Goal: Information Seeking & Learning: Find specific fact

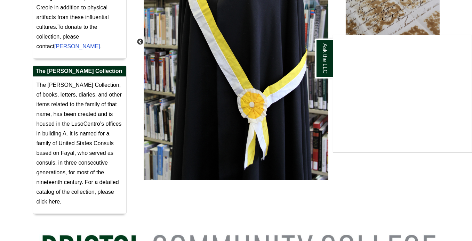
scroll to position [243, 0]
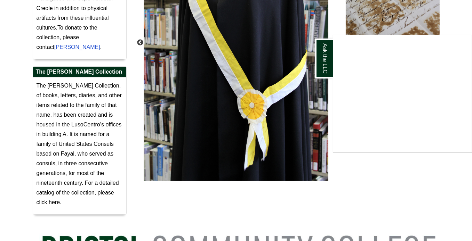
click at [68, 193] on div "Ask the LLC" at bounding box center [236, 120] width 472 height 241
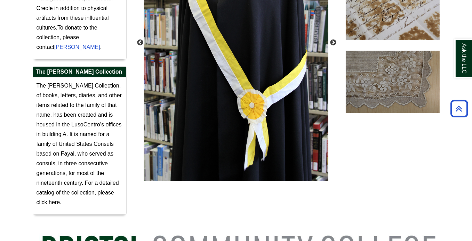
click at [64, 153] on span "The Dabney Collection, of books, letters, diaries, and other items related to t…" at bounding box center [78, 144] width 85 height 123
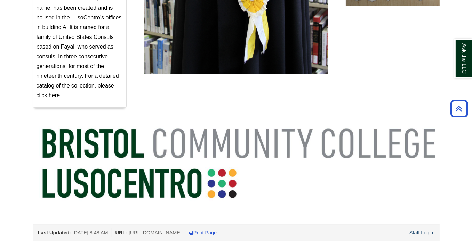
scroll to position [245, 0]
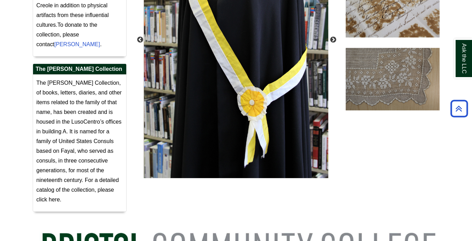
click at [65, 106] on p "The Dabney Collection, of books, letters, diaries, and other items related to t…" at bounding box center [79, 141] width 86 height 127
click at [53, 70] on h2 "The Dabney Collection" at bounding box center [79, 69] width 93 height 11
click at [70, 124] on span "The Dabney Collection, of books, letters, diaries, and other items related to t…" at bounding box center [78, 141] width 85 height 123
click at [65, 158] on span "The Dabney Collection, of books, letters, diaries, and other items related to t…" at bounding box center [78, 141] width 85 height 123
click at [75, 180] on span "The Dabney Collection, of books, letters, diaries, and other items related to t…" at bounding box center [78, 141] width 85 height 123
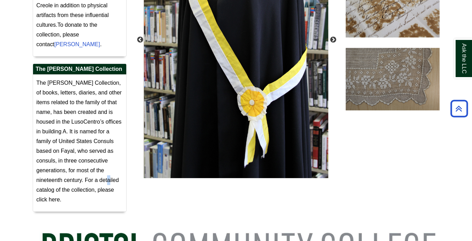
click at [66, 184] on p "The Dabney Collection, of books, letters, diaries, and other items related to t…" at bounding box center [79, 141] width 86 height 127
click at [68, 184] on p "The Dabney Collection, of books, letters, diaries, and other items related to t…" at bounding box center [79, 141] width 86 height 127
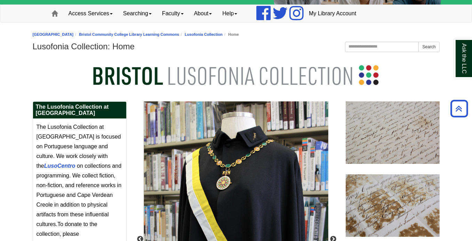
scroll to position [0, 0]
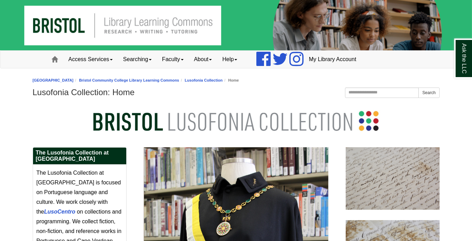
click at [60, 153] on h2 "The Lusofonia Collection at Bristol" at bounding box center [79, 156] width 93 height 17
click at [53, 211] on link "LusoCentro" at bounding box center [59, 212] width 31 height 6
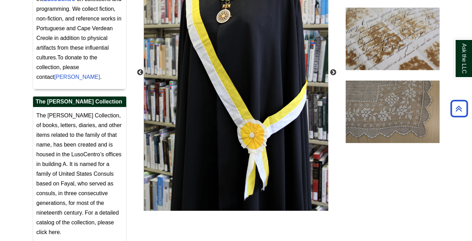
scroll to position [243, 0]
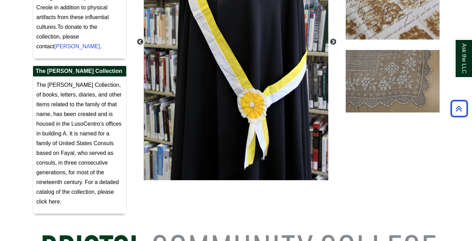
click at [85, 71] on h2 "The Dabney Collection" at bounding box center [79, 71] width 93 height 11
click at [65, 80] on p "The Dabney Collection, of books, letters, diaries, and other items related to t…" at bounding box center [79, 143] width 86 height 127
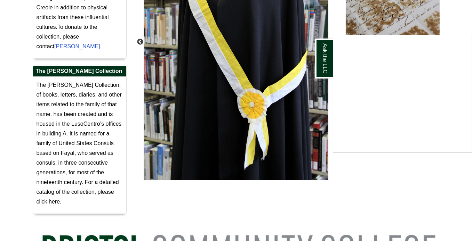
click at [67, 91] on div "Ask the LLC" at bounding box center [236, 120] width 472 height 241
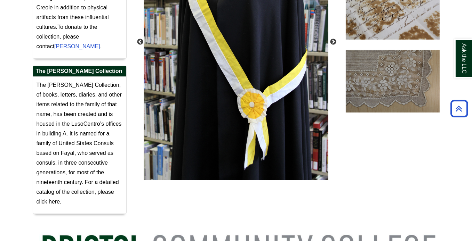
click at [70, 102] on span "The Dabney Collection, of books, letters, diaries, and other items related to t…" at bounding box center [78, 143] width 85 height 123
click at [70, 110] on p "The Dabney Collection, of books, letters, diaries, and other items related to t…" at bounding box center [79, 143] width 86 height 127
click at [66, 123] on span "The Dabney Collection, of books, letters, diaries, and other items related to t…" at bounding box center [78, 143] width 85 height 123
click at [56, 84] on span "The Dabney Collection, of books, letters, diaries, and other items related to t…" at bounding box center [78, 143] width 85 height 123
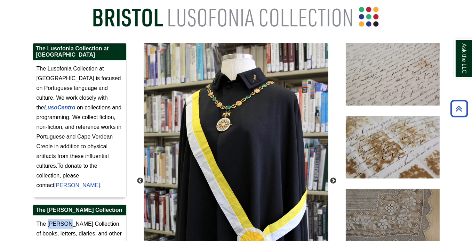
scroll to position [0, 0]
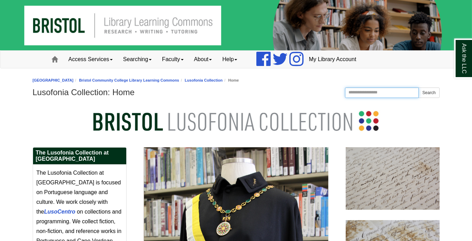
click at [353, 94] on input "Search this Guide" at bounding box center [382, 93] width 74 height 10
type input "**********"
click at [418, 88] on button "Search" at bounding box center [428, 93] width 21 height 10
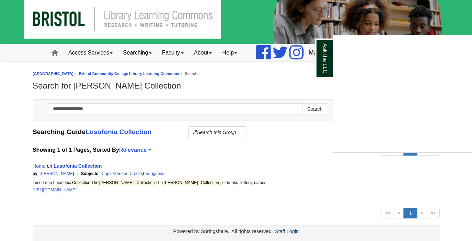
scroll to position [10, 0]
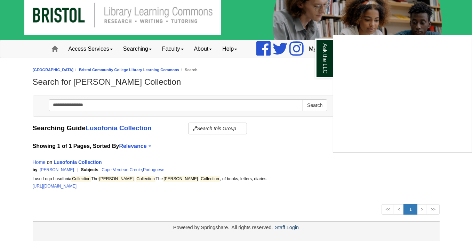
click at [280, 73] on div "Ask the LLC" at bounding box center [236, 120] width 472 height 241
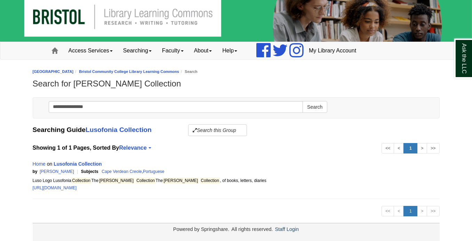
scroll to position [0, 0]
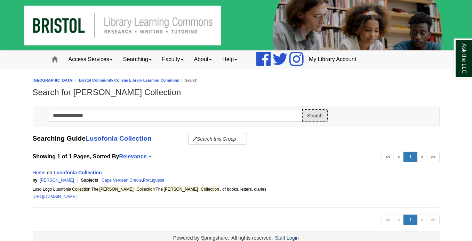
click at [315, 113] on button "Search" at bounding box center [314, 116] width 24 height 12
click at [463, 62] on link "Ask the LLC" at bounding box center [463, 59] width 18 height 40
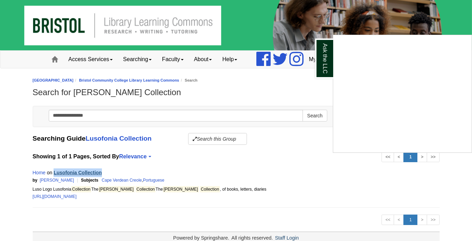
drag, startPoint x: 110, startPoint y: 170, endPoint x: 54, endPoint y: 171, distance: 55.6
click at [54, 171] on div "Home on Lusofonia Collection" at bounding box center [236, 173] width 407 height 9
copy link "Lusofonia Collection"
